Goal: Find specific page/section: Find specific page/section

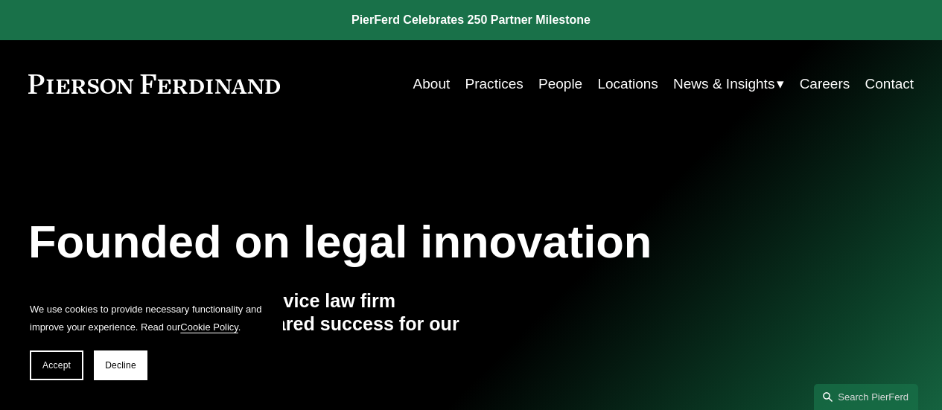
click at [547, 86] on link "People" at bounding box center [561, 84] width 44 height 28
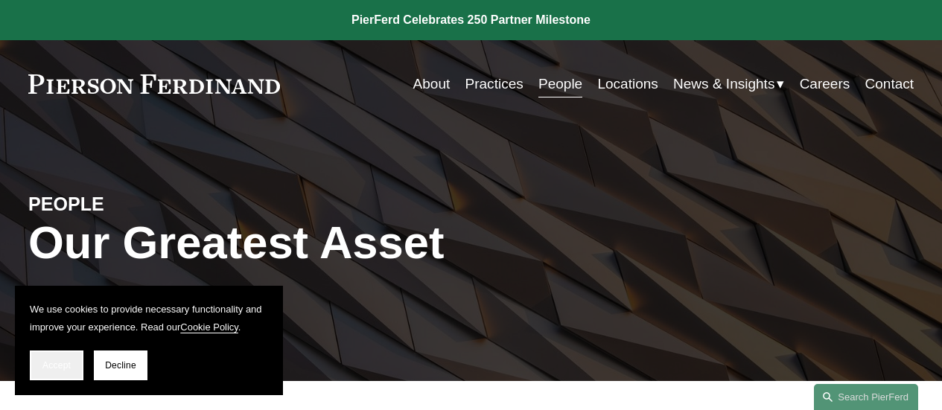
click at [48, 367] on span "Accept" at bounding box center [56, 366] width 28 height 10
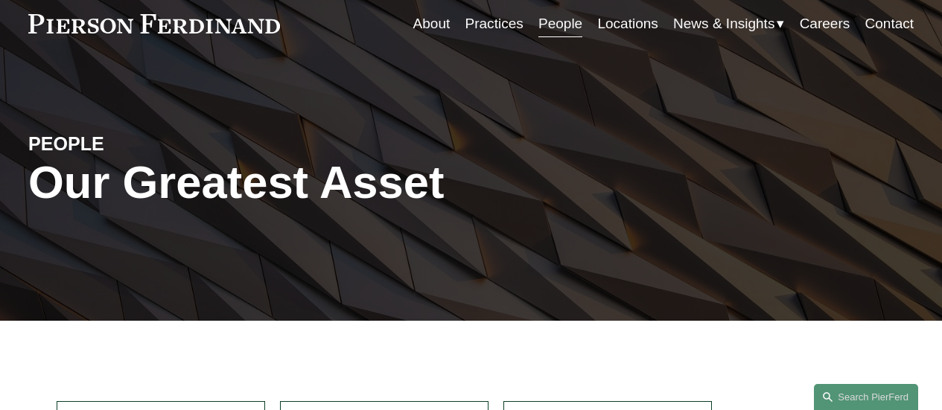
scroll to position [419, 0]
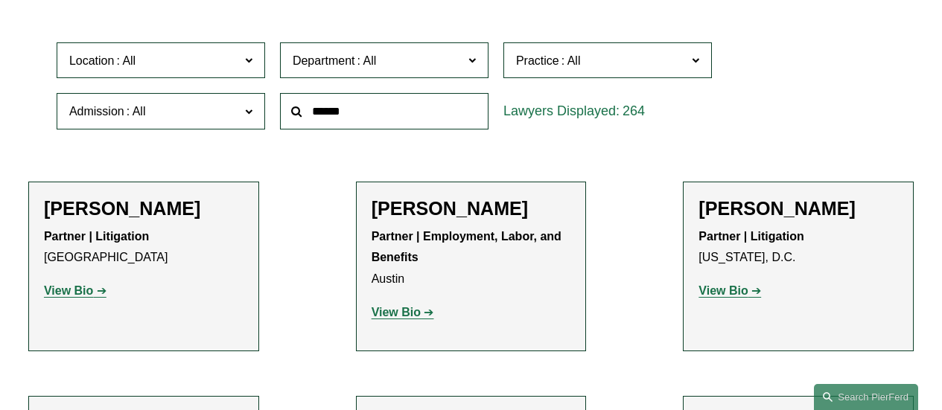
click at [355, 119] on input "text" at bounding box center [384, 111] width 209 height 36
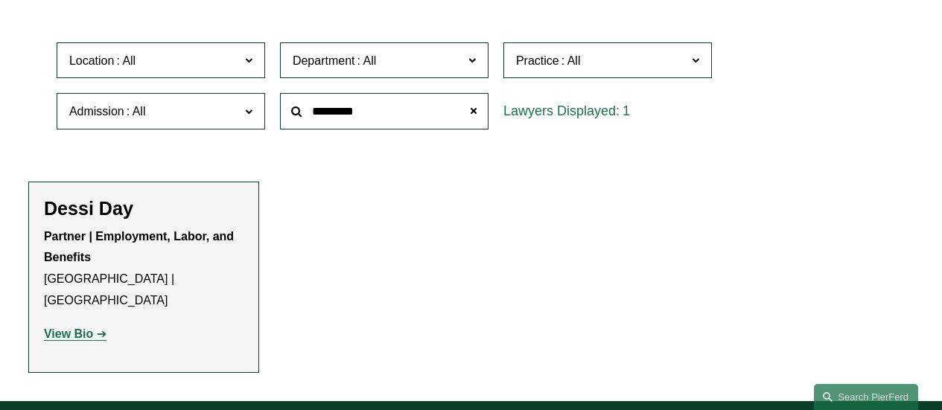
type input "*********"
click at [68, 212] on h2 "Dessi Day" at bounding box center [144, 208] width 200 height 22
click at [72, 328] on strong "View Bio" at bounding box center [68, 334] width 49 height 13
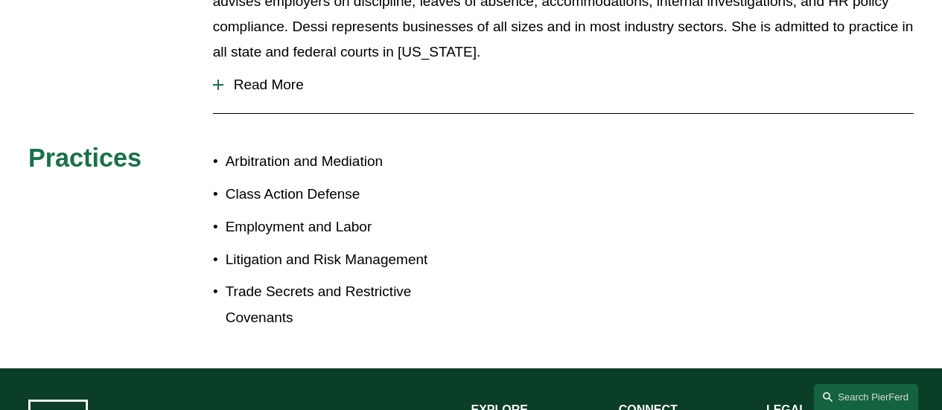
scroll to position [784, 0]
